Goal: Information Seeking & Learning: Learn about a topic

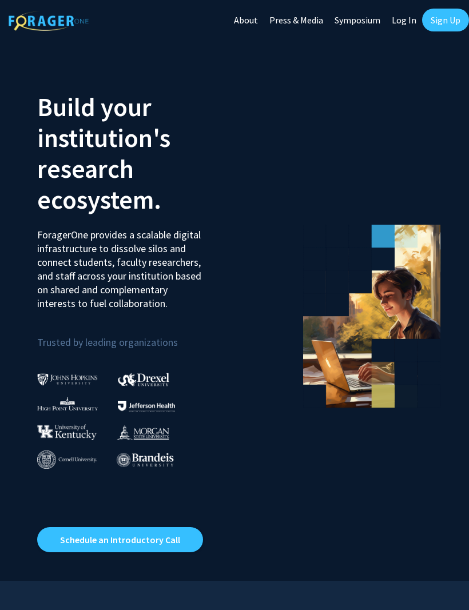
click at [398, 19] on link "Log In" at bounding box center [404, 20] width 36 height 40
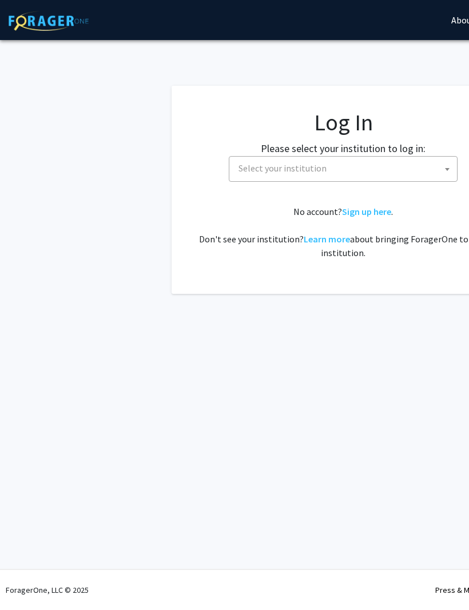
click at [290, 166] on span "Select your institution" at bounding box center [282, 167] width 88 height 11
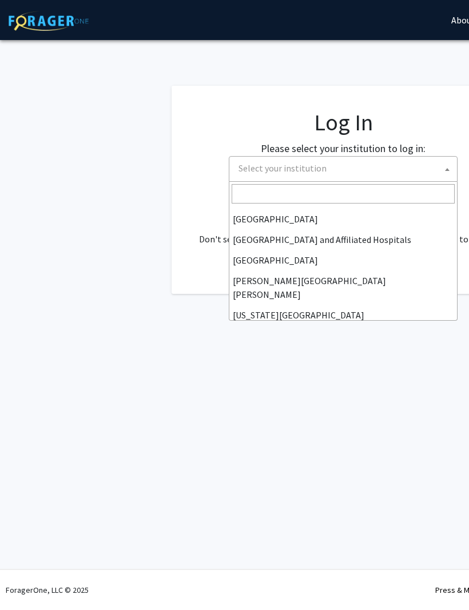
scroll to position [161, 0]
select select "1"
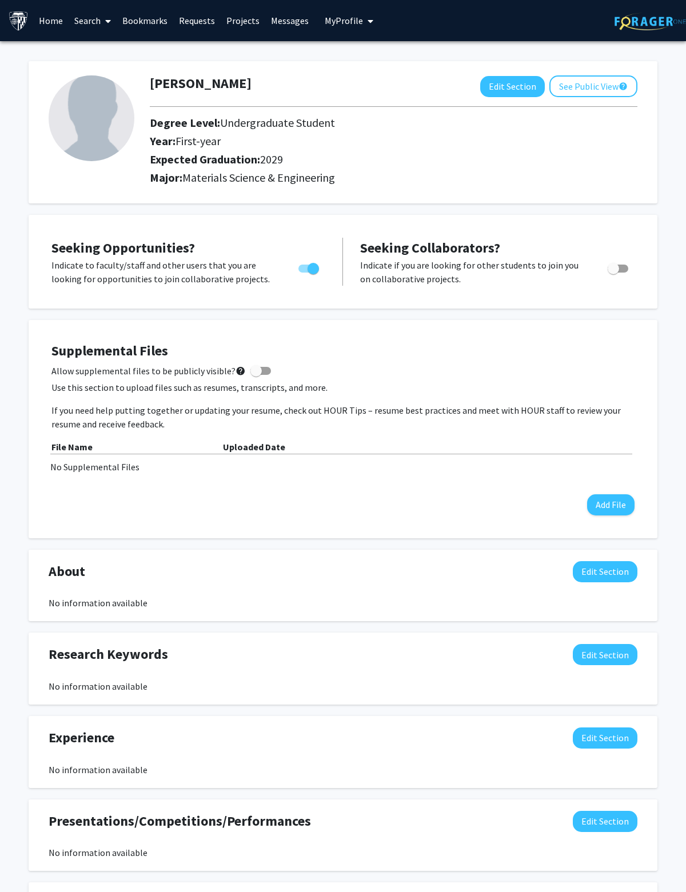
click at [109, 26] on span at bounding box center [106, 21] width 10 height 40
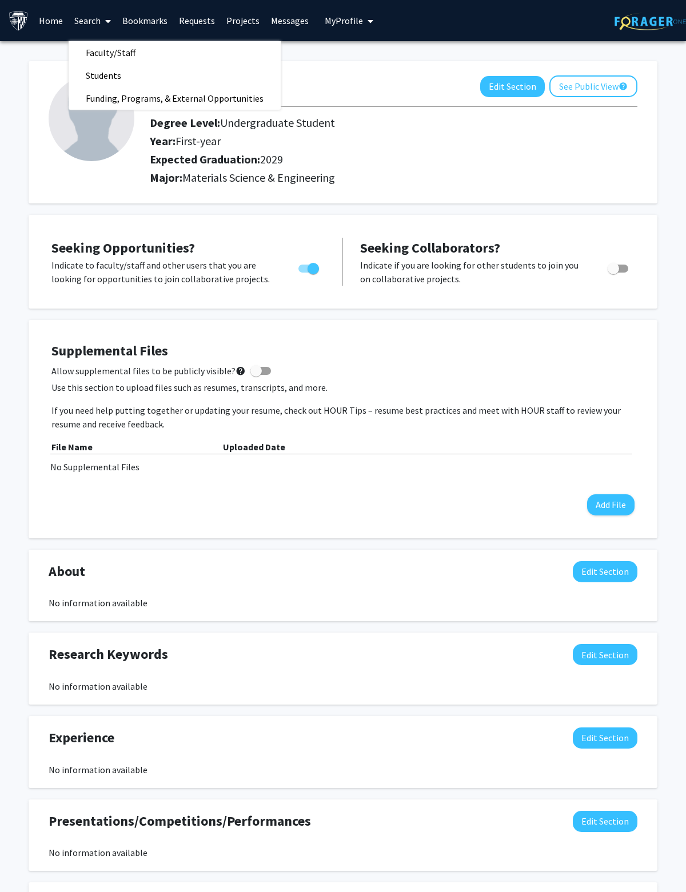
click at [100, 57] on span "Faculty/Staff" at bounding box center [111, 52] width 84 height 23
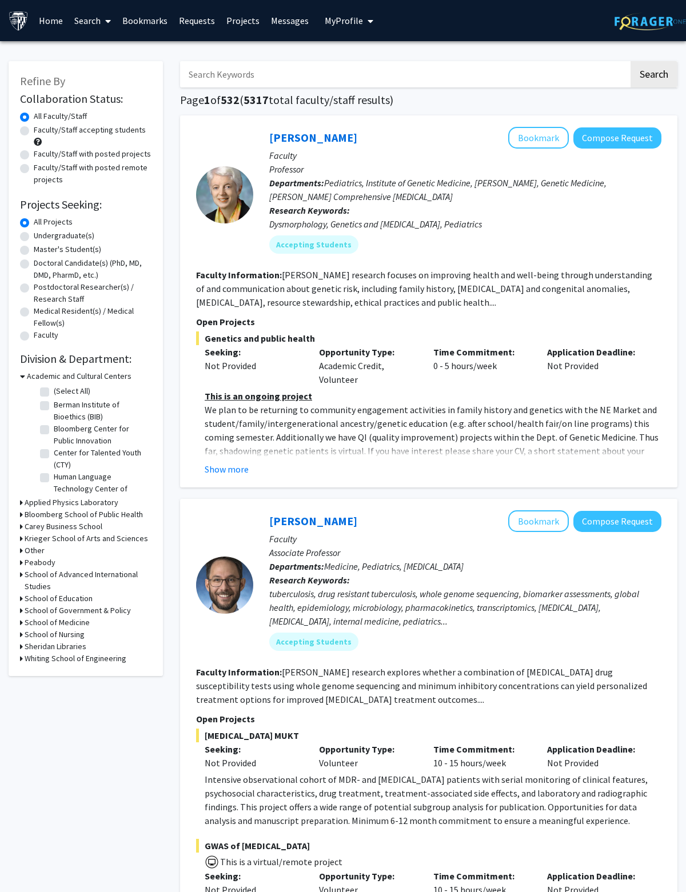
click at [34, 237] on label "Undergraduate(s)" at bounding box center [64, 236] width 61 height 12
click at [34, 237] on input "Undergraduate(s)" at bounding box center [37, 233] width 7 height 7
radio input "true"
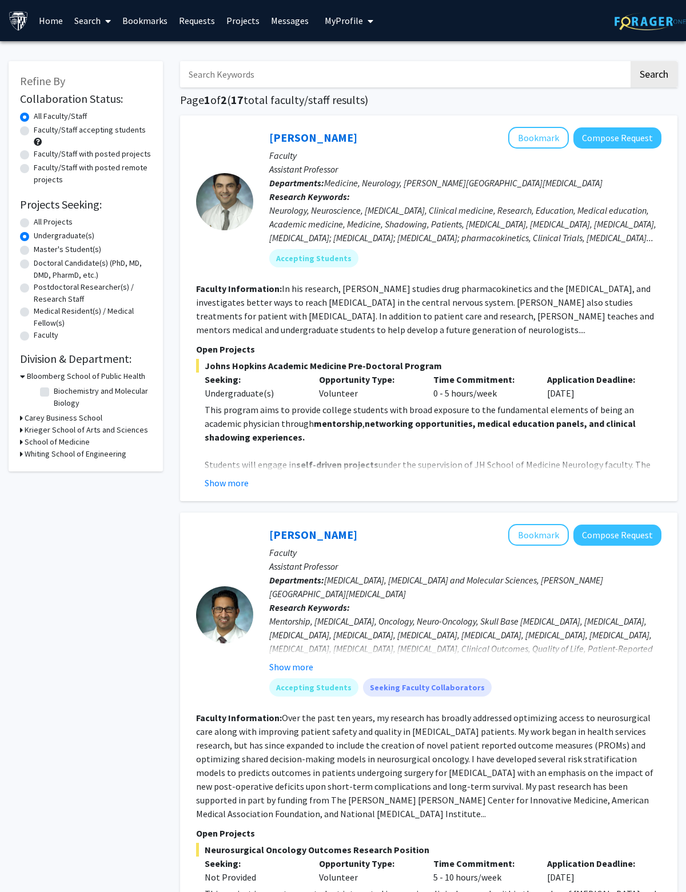
click at [26, 456] on h3 "Whiting School of Engineering" at bounding box center [76, 454] width 102 height 12
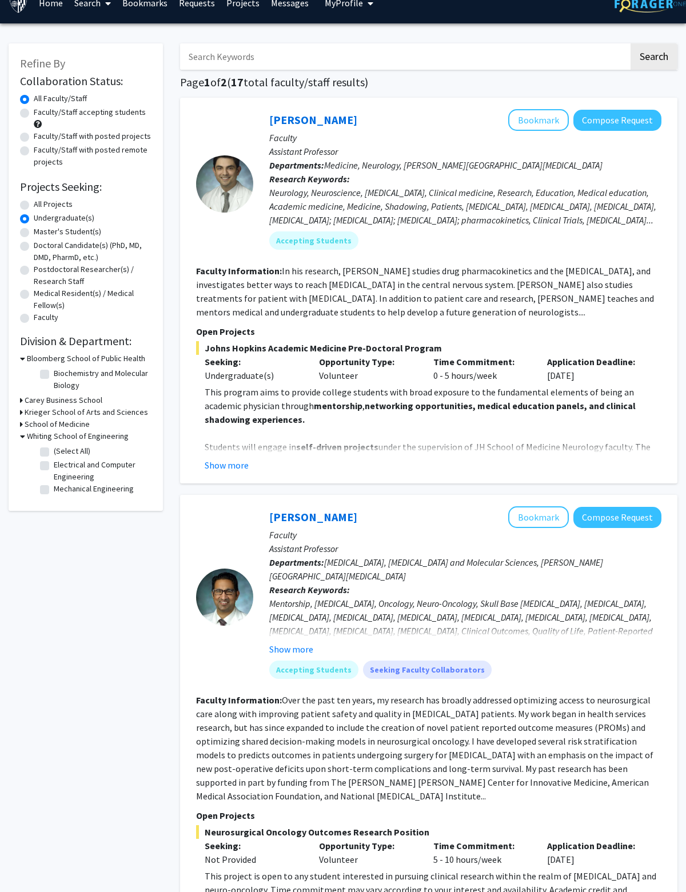
scroll to position [19, 0]
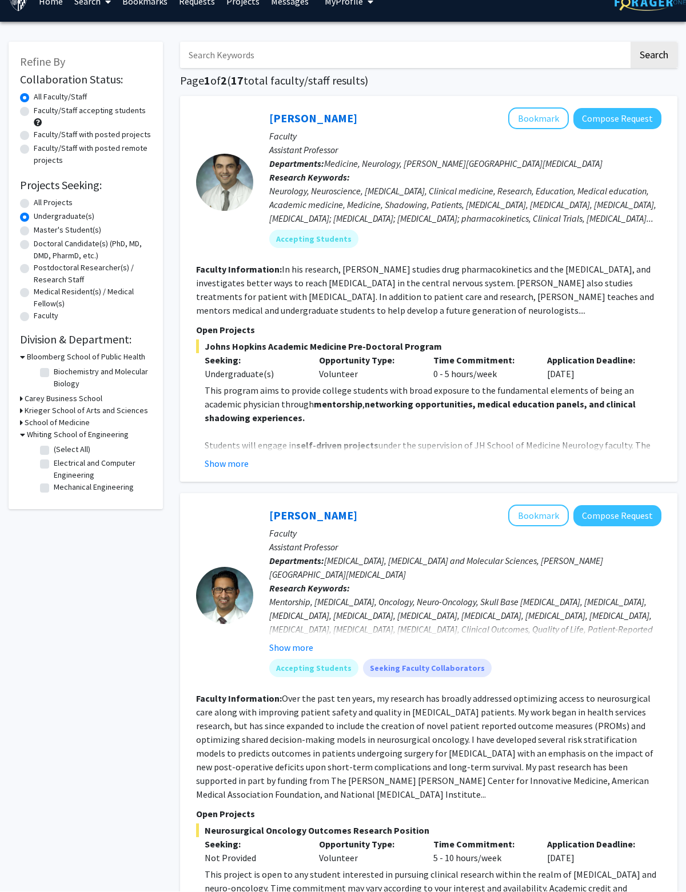
click at [49, 485] on fg-checkbox "Mechanical Engineering Mechanical Engineering" at bounding box center [94, 489] width 109 height 14
click at [54, 483] on label "Mechanical Engineering" at bounding box center [94, 488] width 80 height 12
click at [54, 483] on input "Mechanical Engineering" at bounding box center [57, 485] width 7 height 7
checkbox input "true"
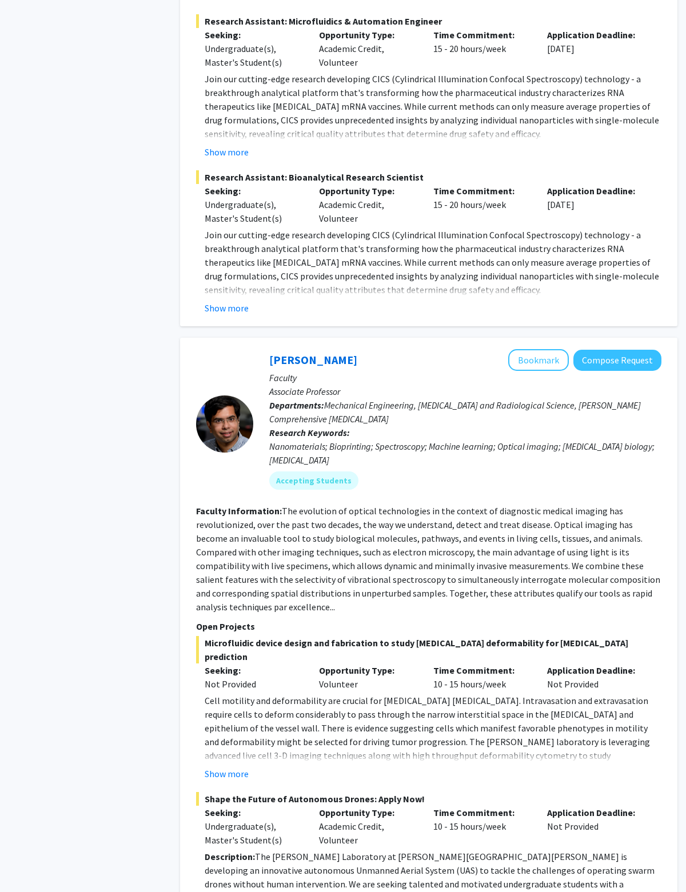
scroll to position [981, 0]
